Goal: Task Accomplishment & Management: Use online tool/utility

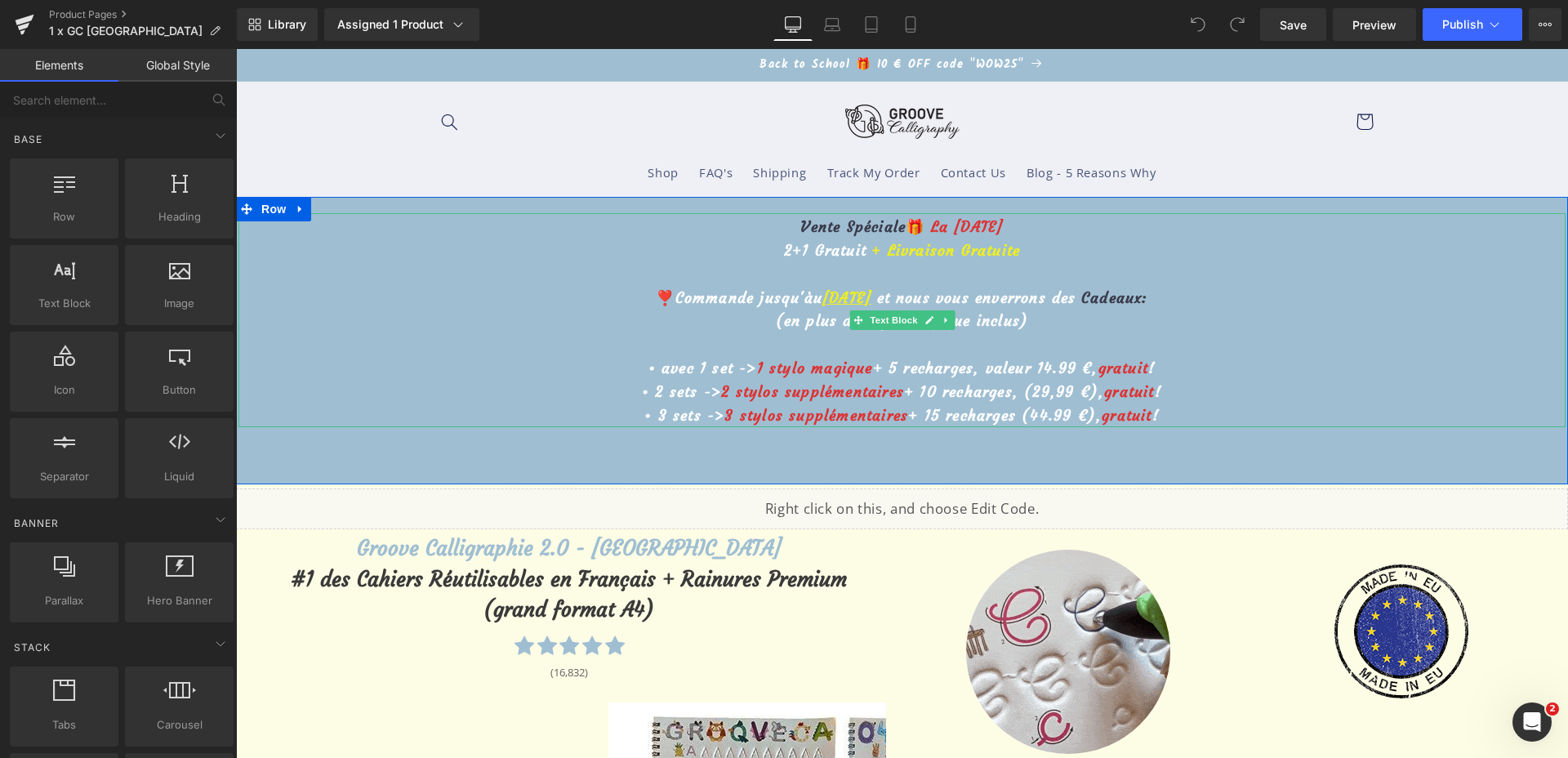
click at [822, 294] on u "[DATE]" at bounding box center [846, 297] width 49 height 19
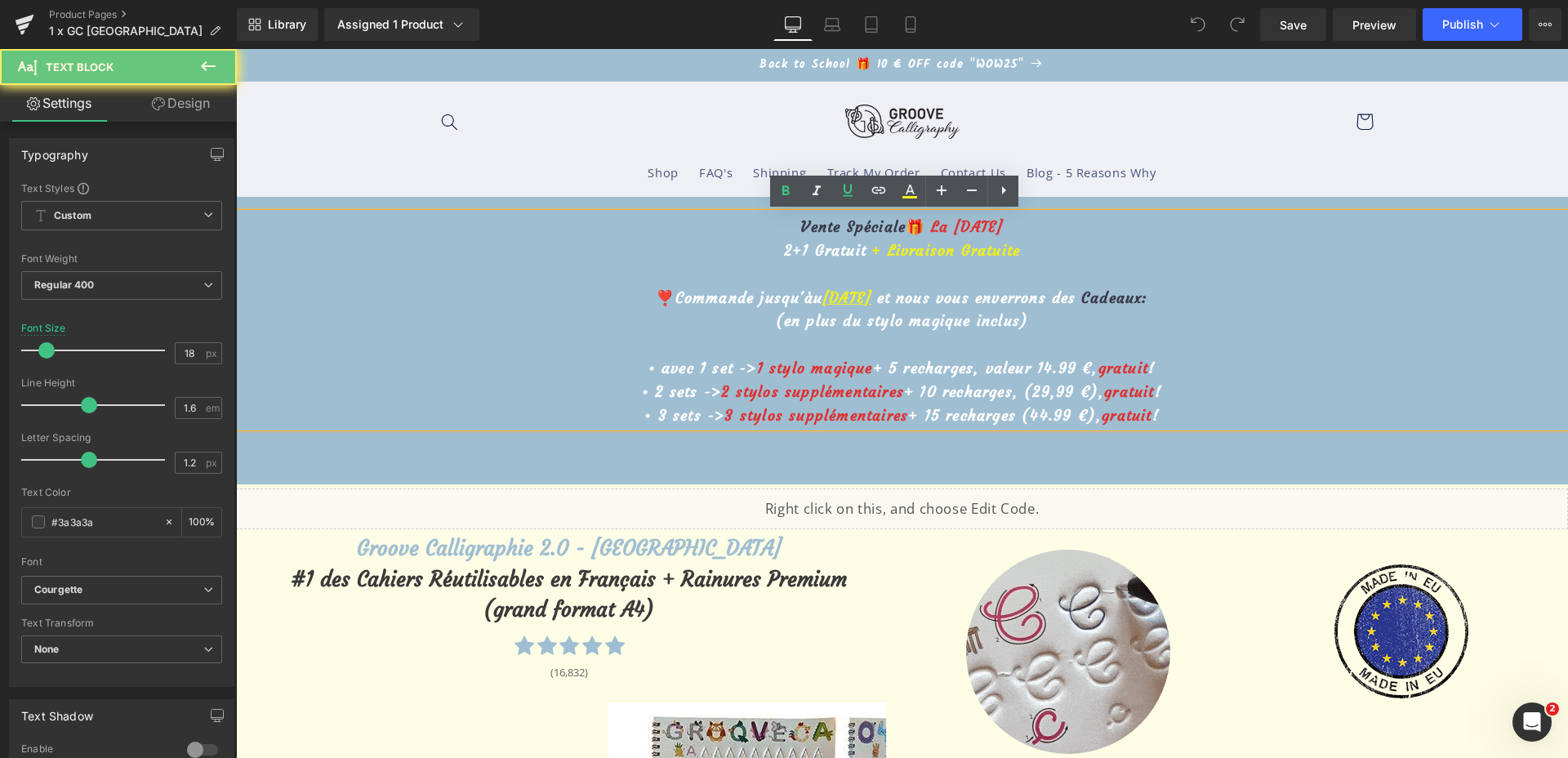
click at [822, 298] on u "[DATE]" at bounding box center [846, 297] width 49 height 19
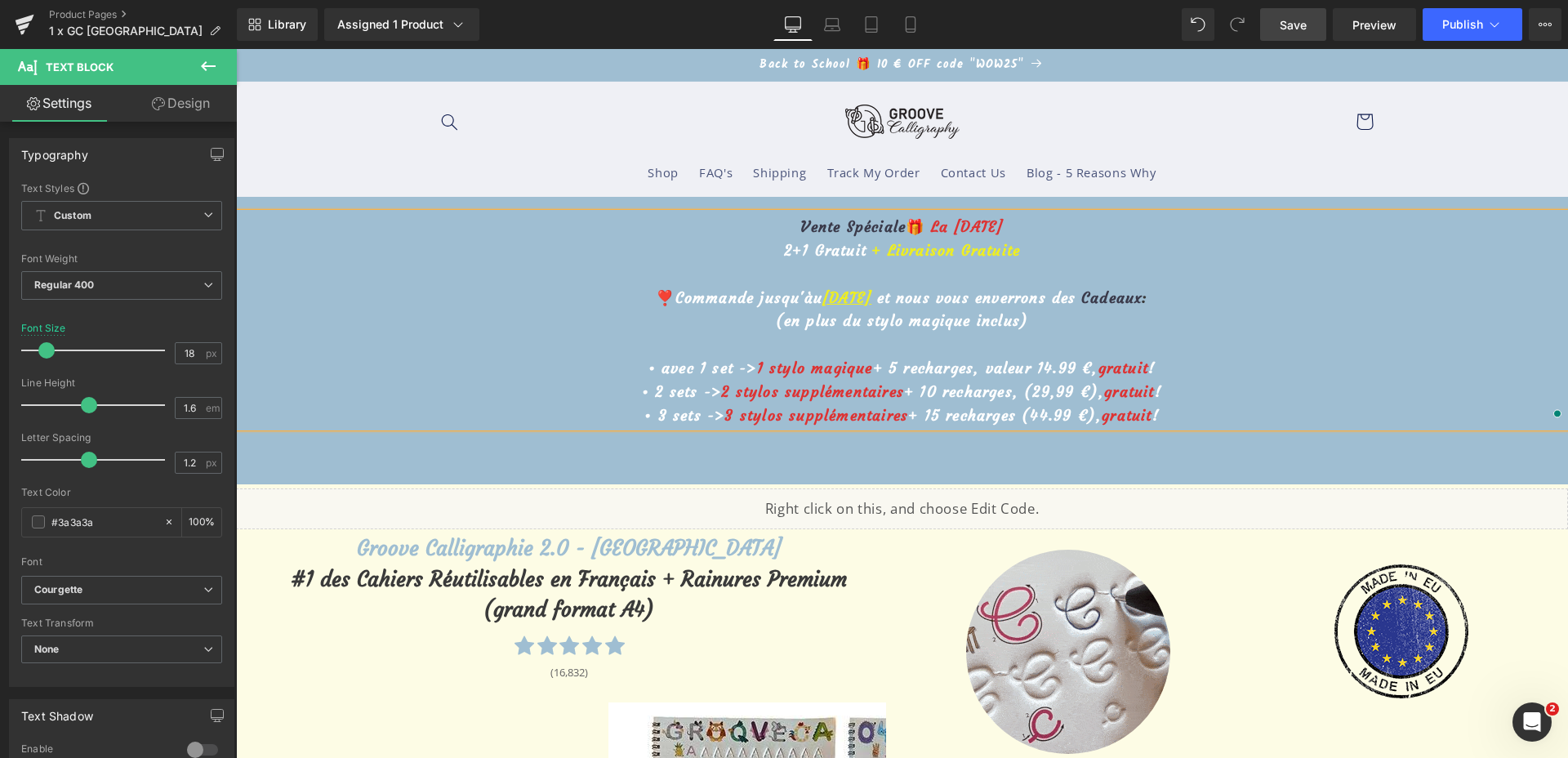
click at [1273, 35] on link "Save" at bounding box center [1293, 24] width 66 height 33
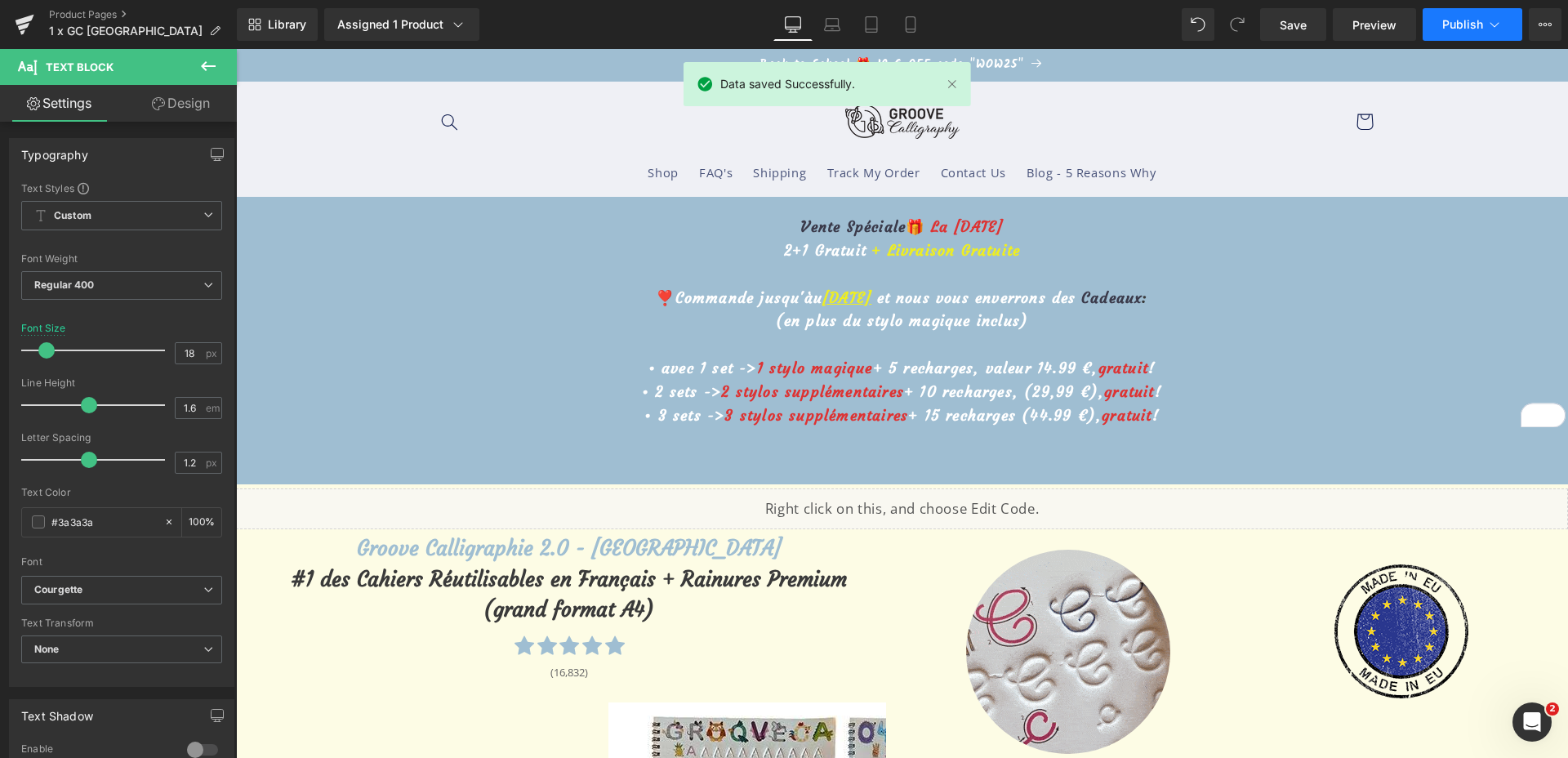
click at [1477, 28] on span "Publish" at bounding box center [1463, 24] width 41 height 13
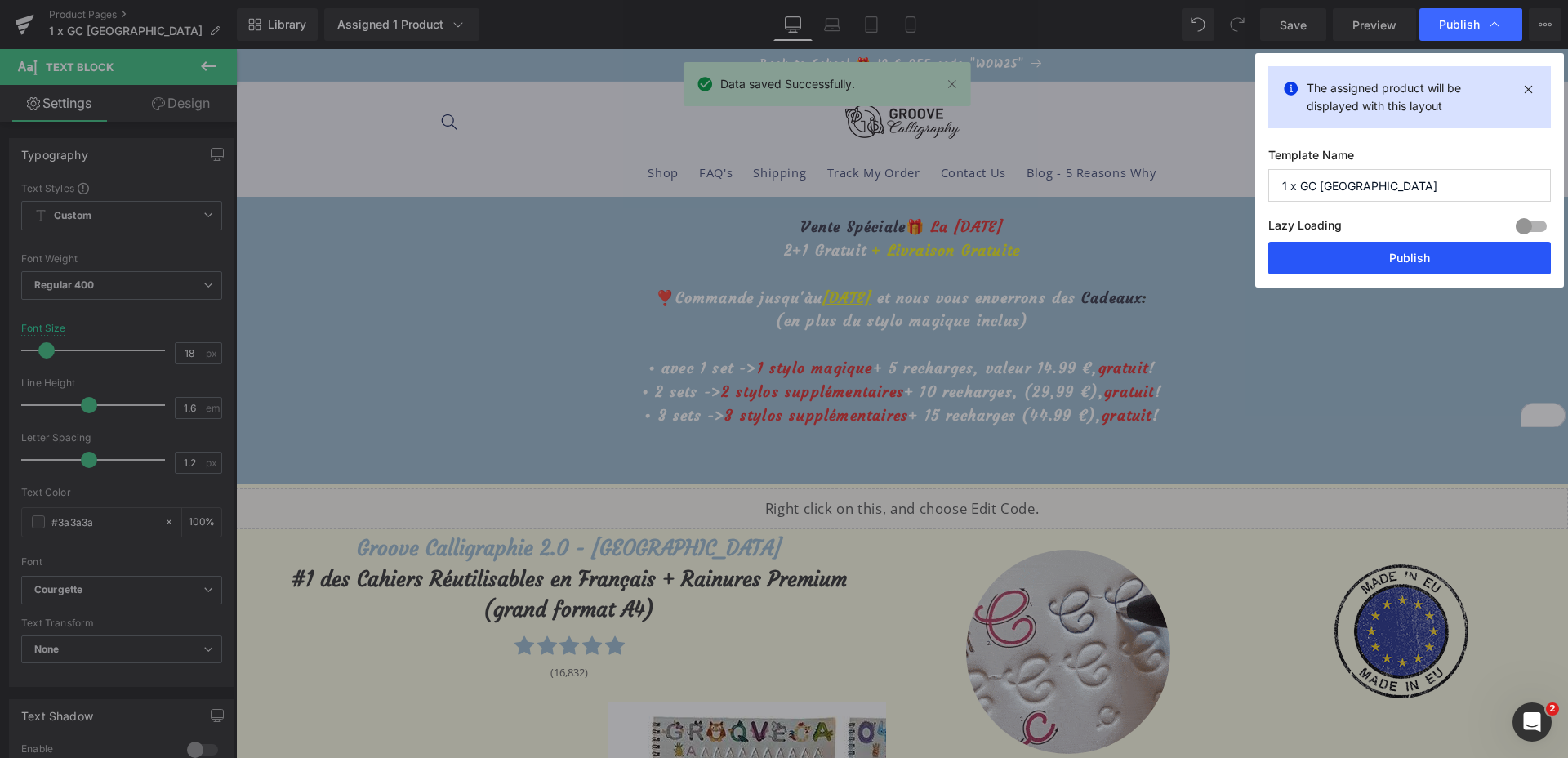
click at [1416, 252] on button "Publish" at bounding box center [1410, 258] width 283 height 33
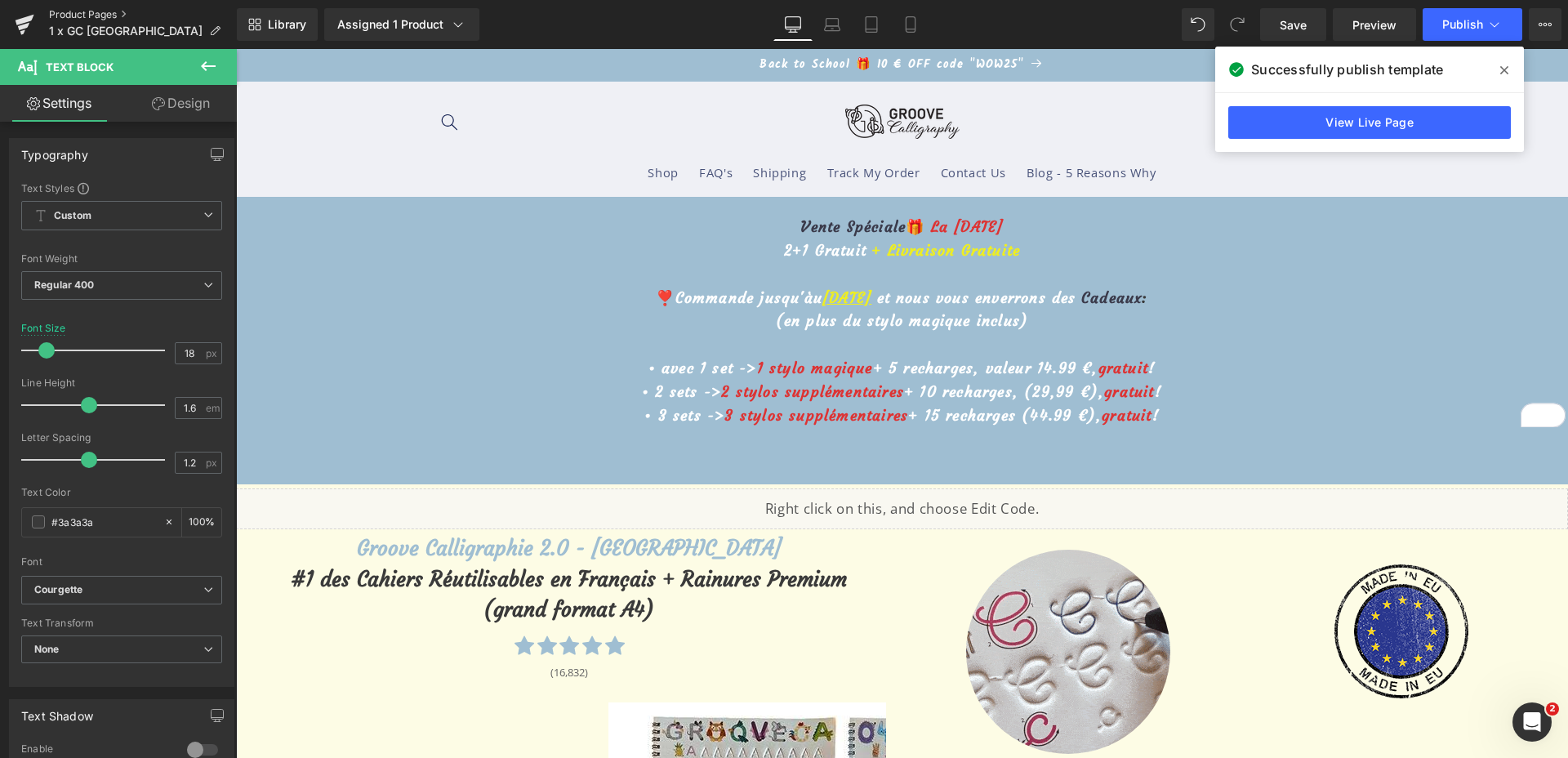
click at [84, 10] on link "Product Pages" at bounding box center [142, 14] width 188 height 13
